Goal: Information Seeking & Learning: Learn about a topic

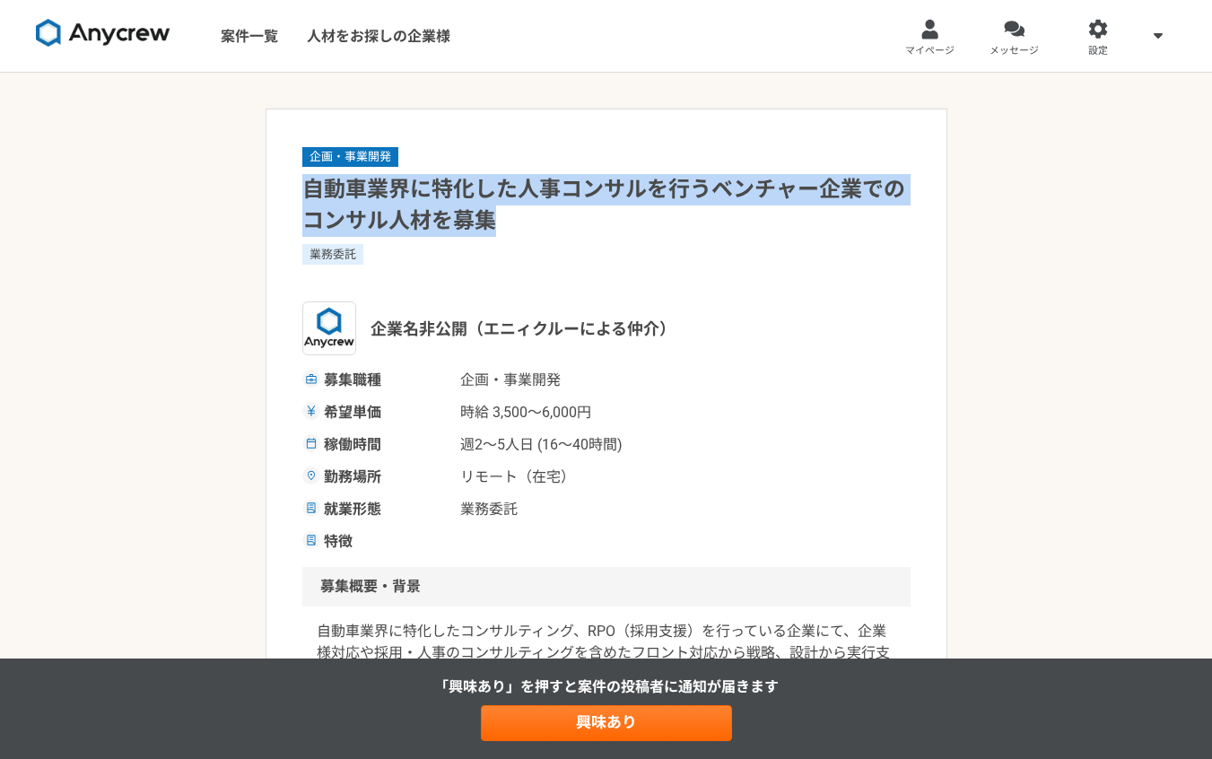
drag, startPoint x: 315, startPoint y: 198, endPoint x: 585, endPoint y: 236, distance: 272.5
click at [585, 236] on h1 "自動車業界に特化した人事コンサルを行うベンチャー企業でのコンサル人材を募集" at bounding box center [606, 205] width 608 height 63
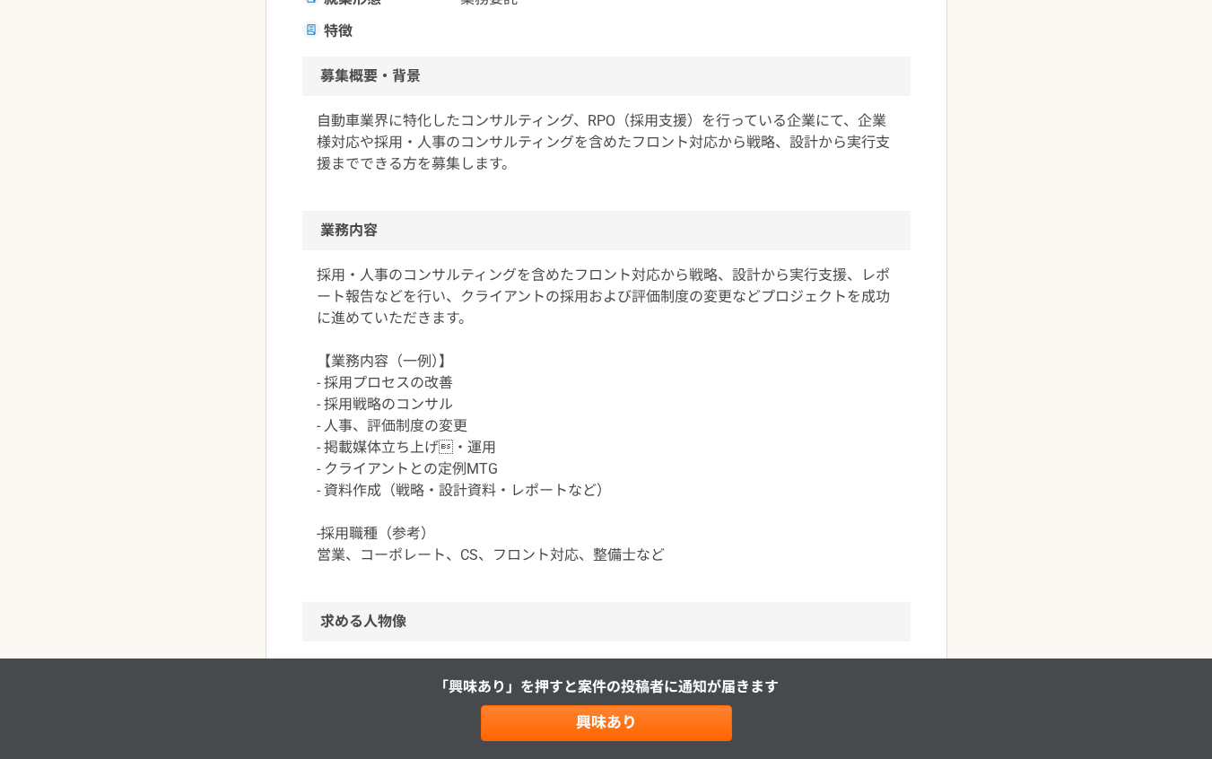
scroll to position [572, 0]
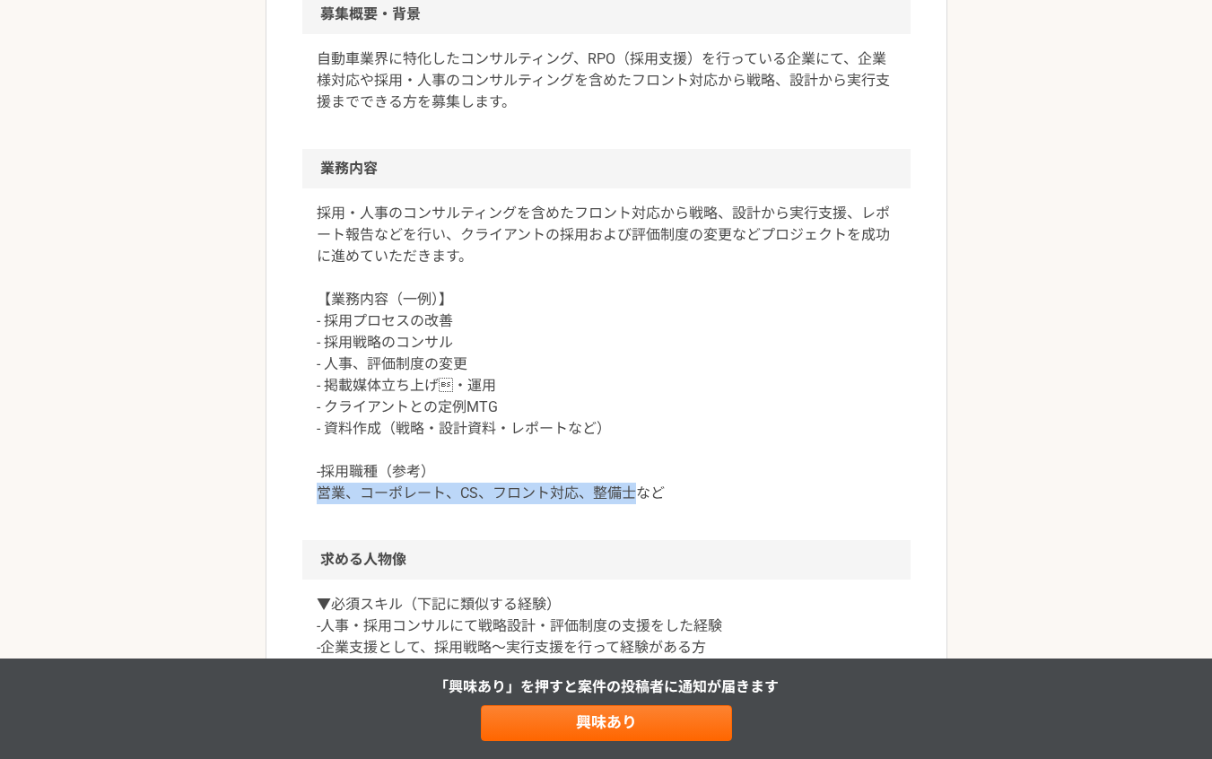
drag, startPoint x: 312, startPoint y: 494, endPoint x: 633, endPoint y: 495, distance: 321.0
click at [633, 496] on div "採用・人事のコンサルティングを含めたフロント対応から戦略、設計から実行支援、レポート報告などを行い、クライアントの採用および評価制度の変更などプロジェクトを成…" at bounding box center [606, 364] width 608 height 352
click at [678, 518] on div "採用・人事のコンサルティングを含めたフロント対応から戦略、設計から実行支援、レポート報告などを行い、クライアントの採用および評価制度の変更などプロジェクトを成…" at bounding box center [606, 364] width 608 height 352
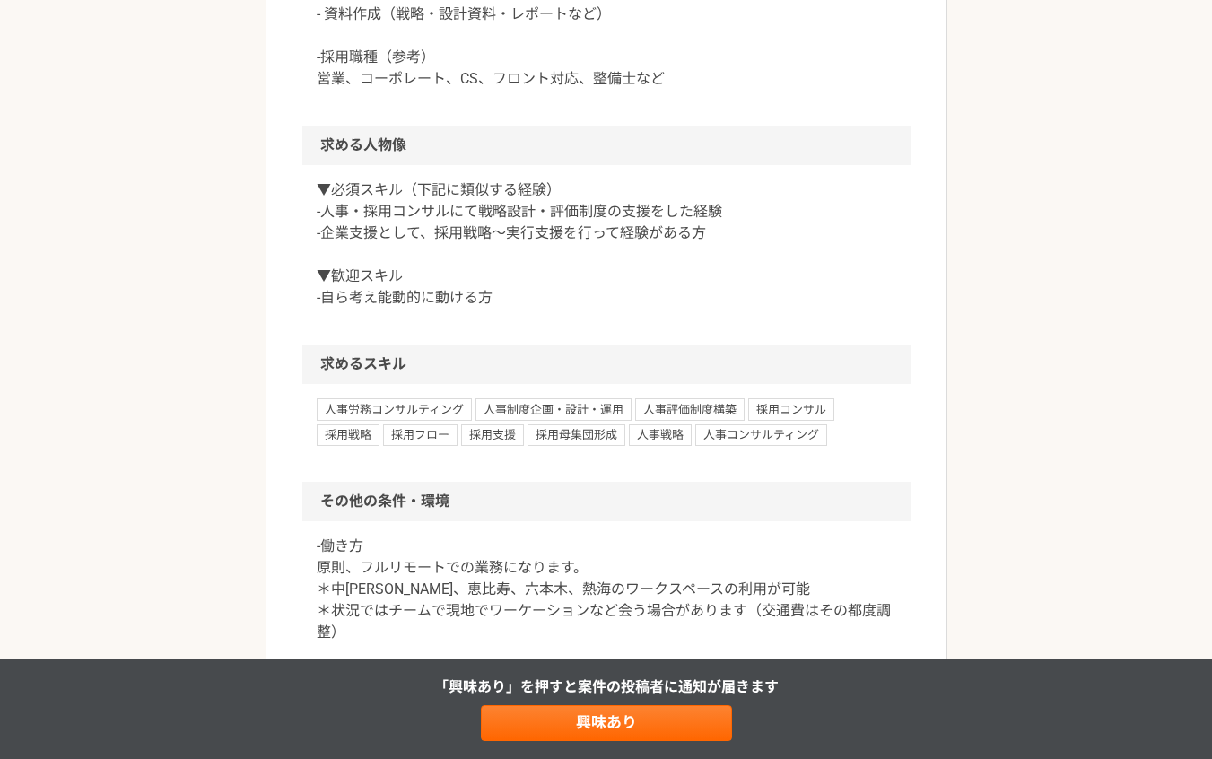
scroll to position [1013, 0]
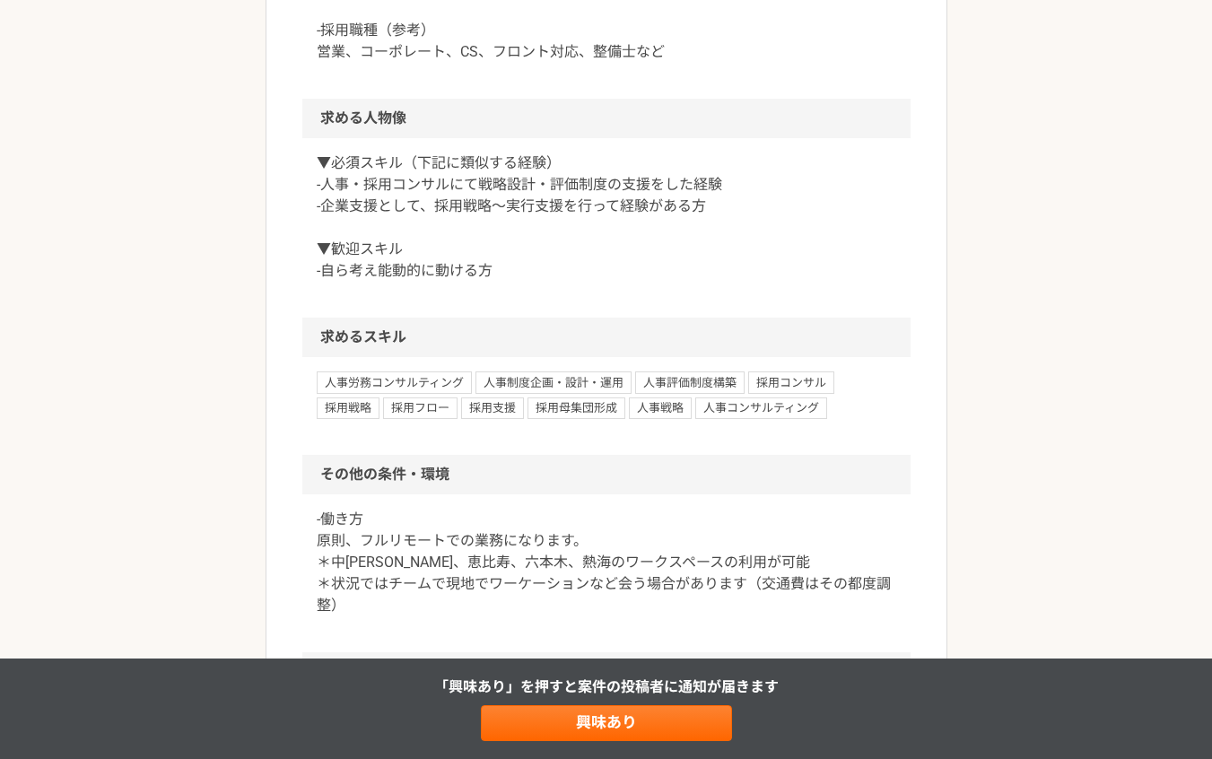
click at [571, 560] on p "-働き方 原則、フルリモートでの業務になります。 ＊中目黒、恵比寿、六本木、熱海のワークスペースの利用が可能 ＊状況ではチームで現地でワーケーションなど会う場…" at bounding box center [606, 562] width 579 height 108
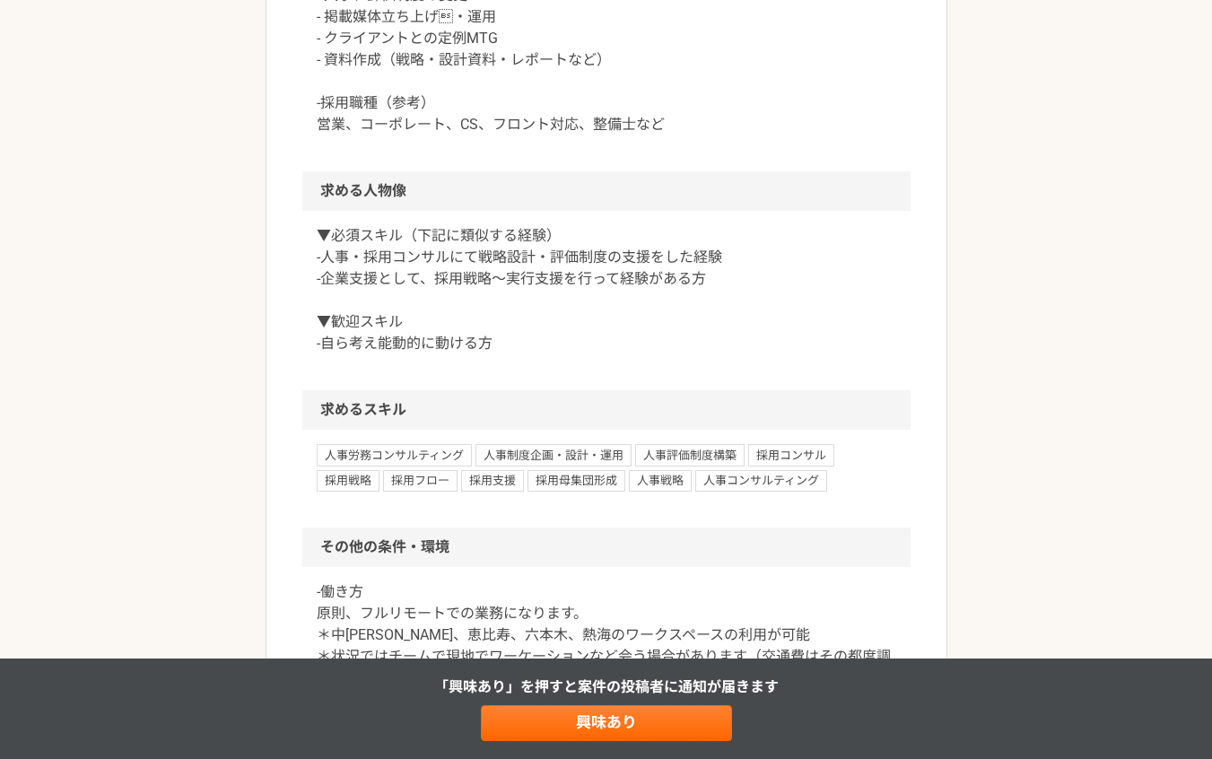
scroll to position [940, 0]
click at [723, 331] on p "▼必須スキル（下記に類似する経験） -人事・採用コンサルにて戦略設計・評価制度の支援をした経験 -企業支援として、採用戦略〜実行支援を行って経験がある方 ▼歓…" at bounding box center [606, 290] width 579 height 129
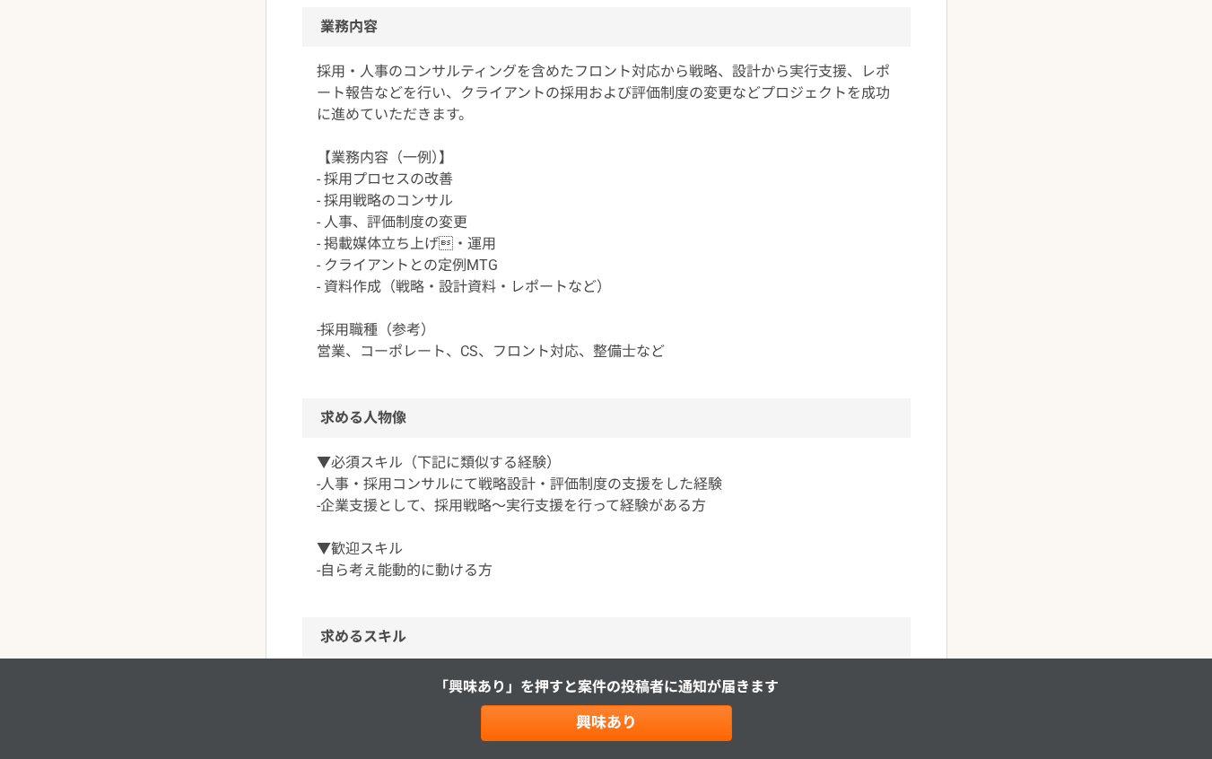
scroll to position [378, 0]
